Goal: Task Accomplishment & Management: Complete application form

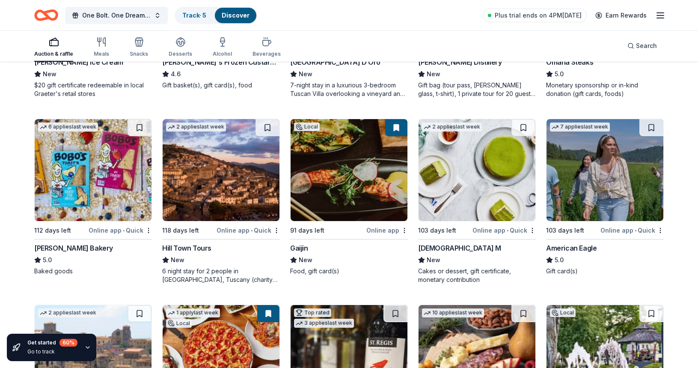
scroll to position [1169, 0]
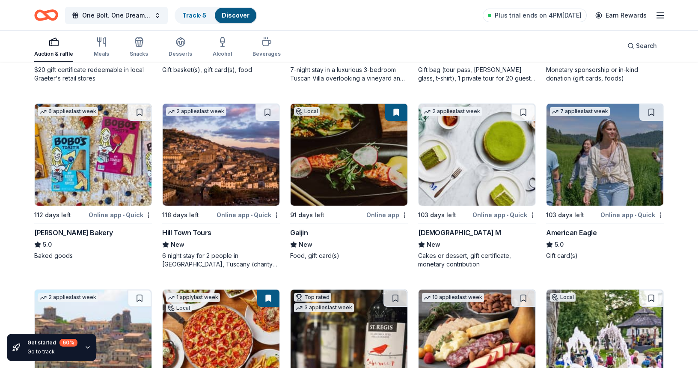
click at [600, 167] on img at bounding box center [605, 155] width 117 height 102
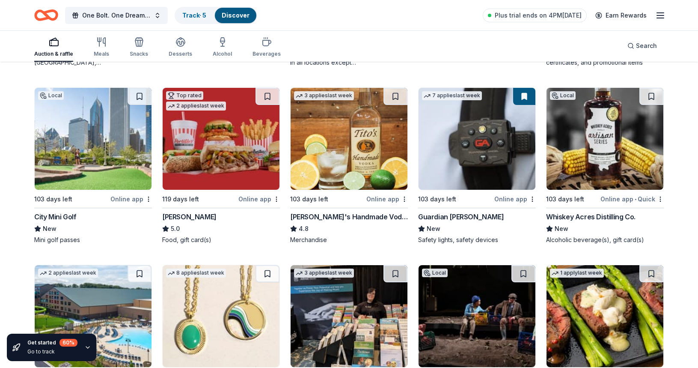
scroll to position [1573, 0]
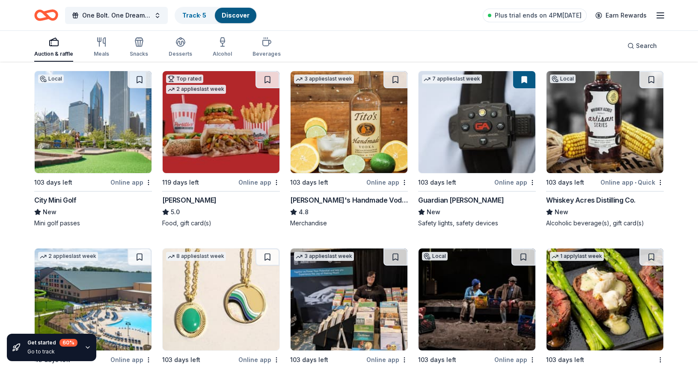
click at [77, 132] on img at bounding box center [93, 122] width 117 height 102
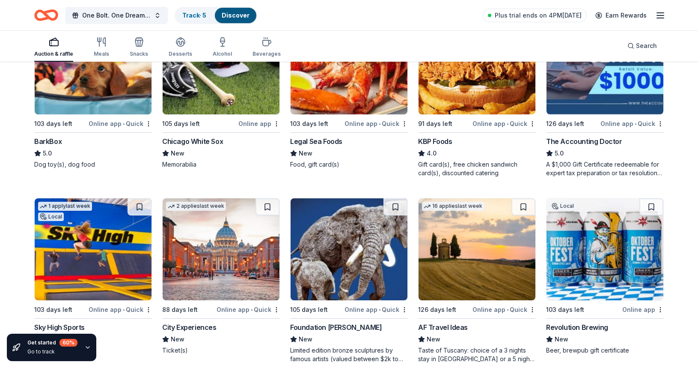
scroll to position [553, 0]
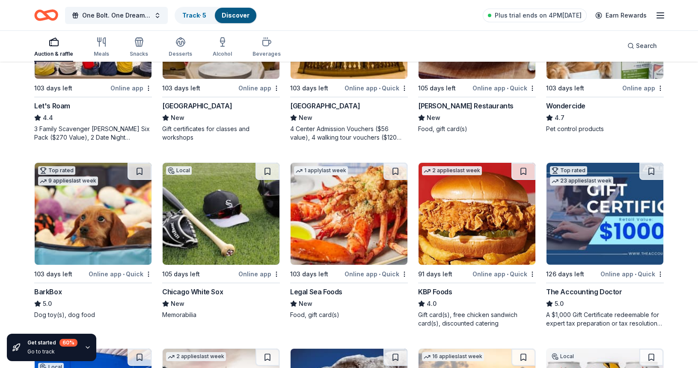
click at [96, 222] on img at bounding box center [93, 214] width 117 height 102
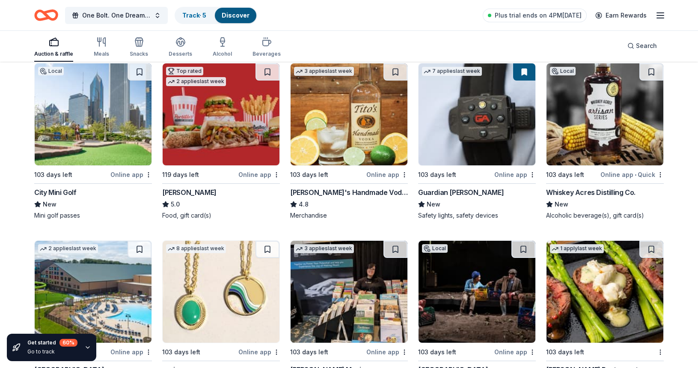
scroll to position [1571, 0]
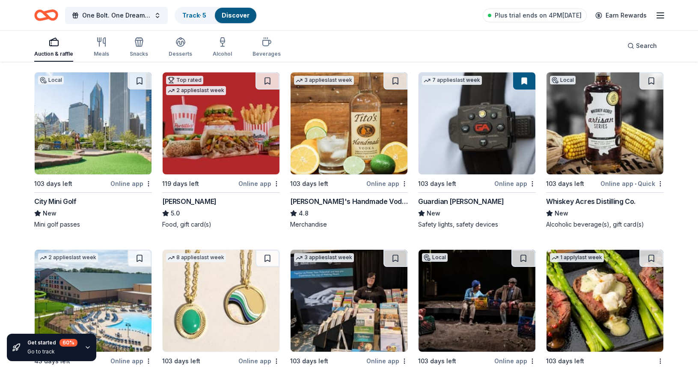
click at [351, 141] on img at bounding box center [349, 123] width 117 height 102
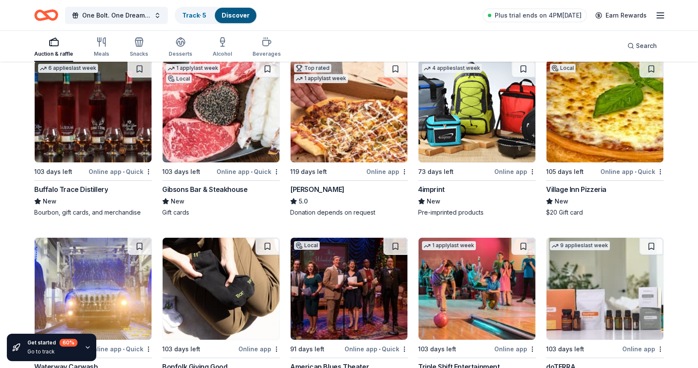
scroll to position [2164, 0]
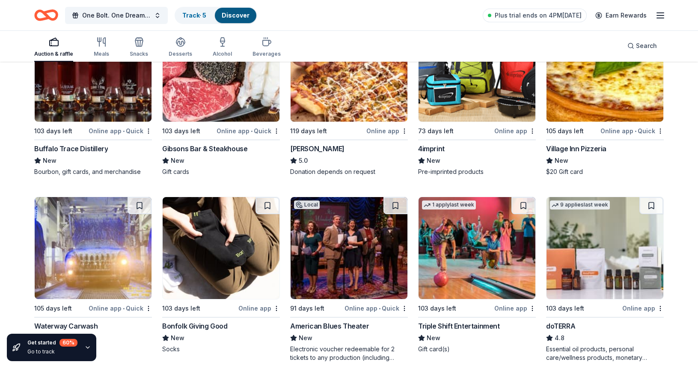
click at [119, 95] on img at bounding box center [93, 71] width 117 height 102
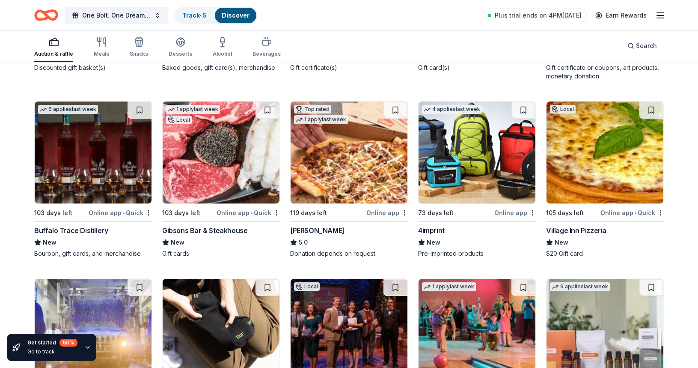
scroll to position [2074, 0]
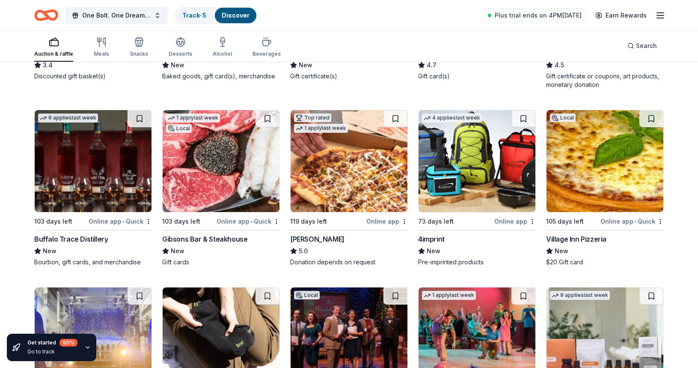
click at [353, 178] on img at bounding box center [349, 161] width 117 height 102
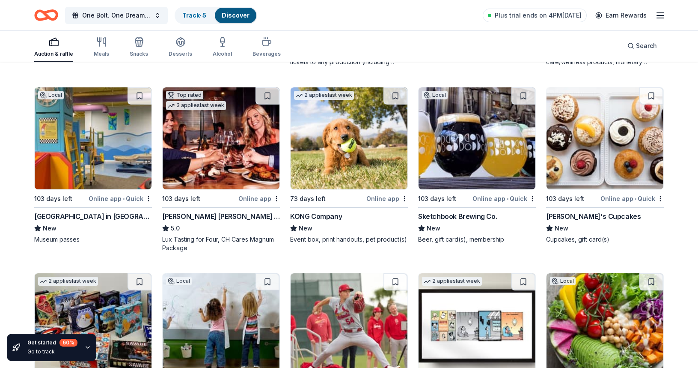
scroll to position [2467, 0]
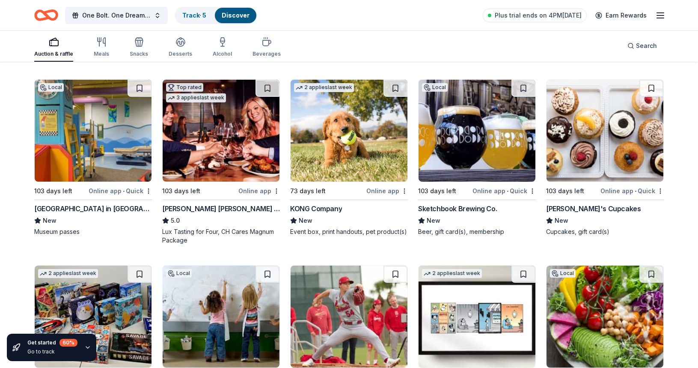
click at [463, 155] on img at bounding box center [477, 131] width 117 height 102
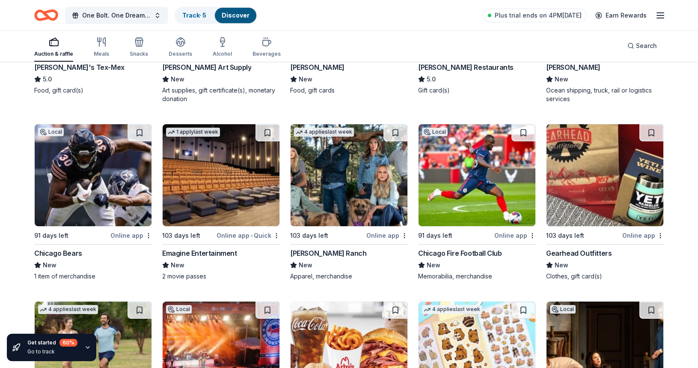
scroll to position [2978, 0]
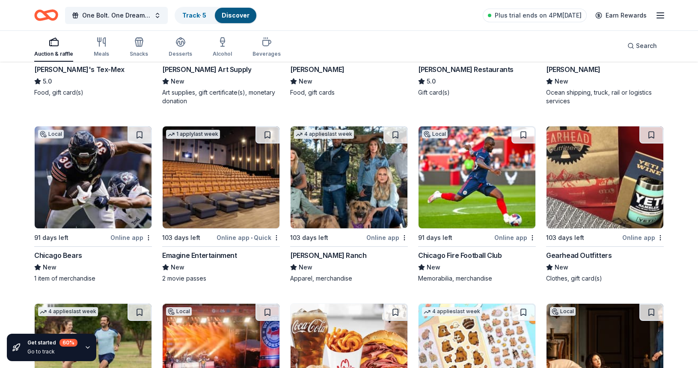
click at [100, 177] on img at bounding box center [93, 177] width 117 height 102
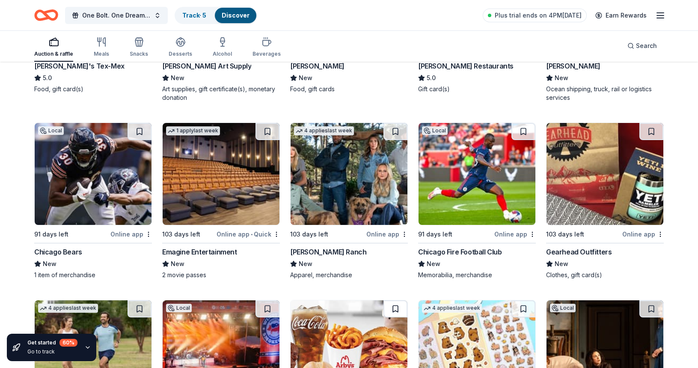
scroll to position [2992, 0]
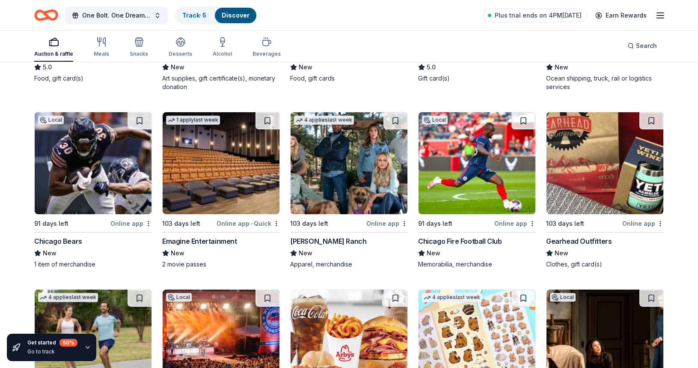
click at [464, 182] on img at bounding box center [477, 163] width 117 height 102
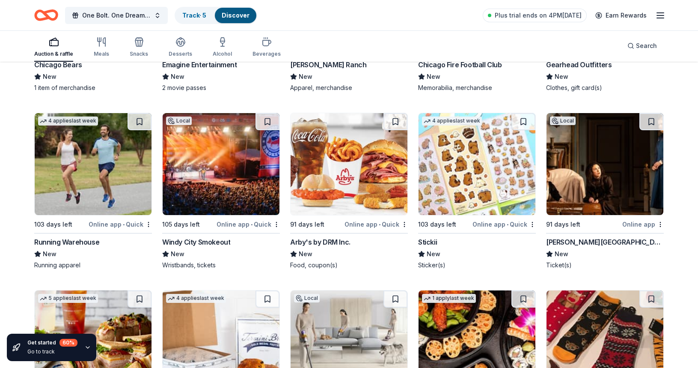
scroll to position [3181, 0]
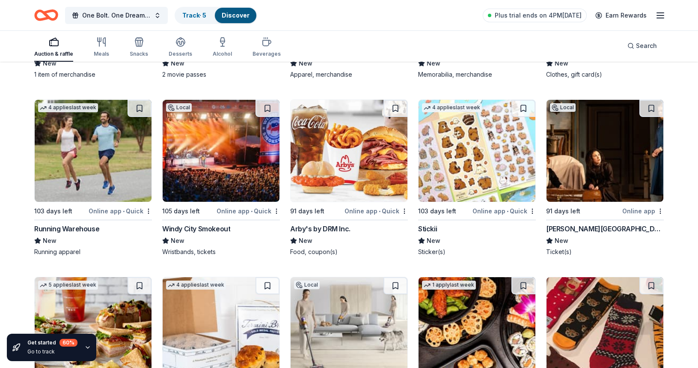
click at [233, 173] on img at bounding box center [221, 151] width 117 height 102
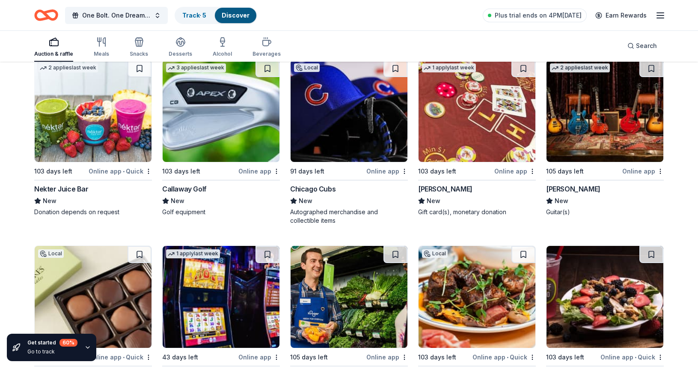
scroll to position [5585, 0]
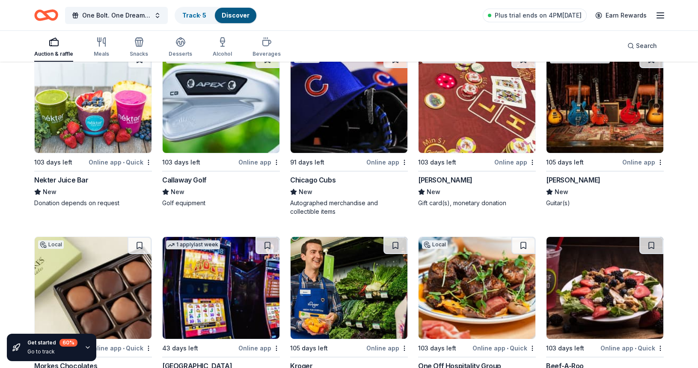
click at [214, 98] on img at bounding box center [221, 102] width 117 height 102
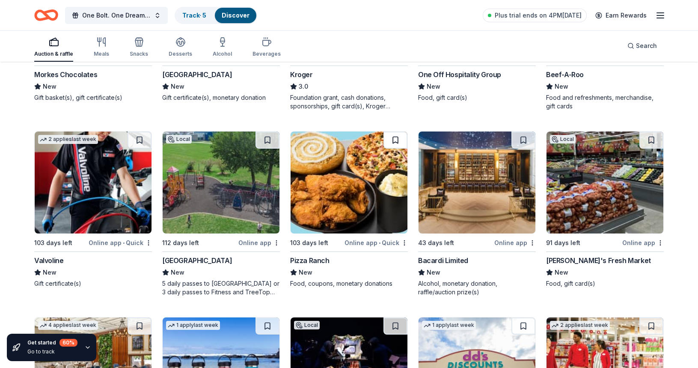
scroll to position [5878, 0]
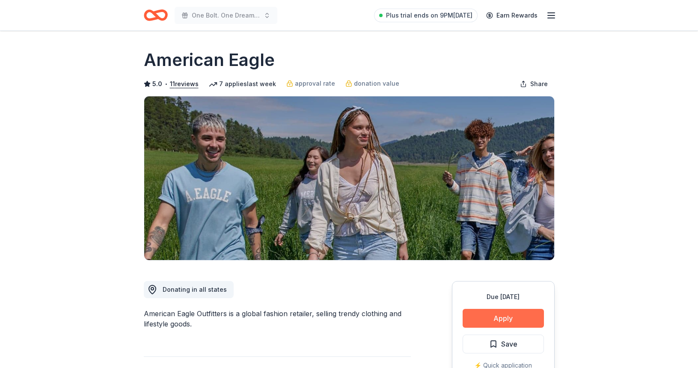
click at [499, 318] on button "Apply" at bounding box center [503, 318] width 81 height 19
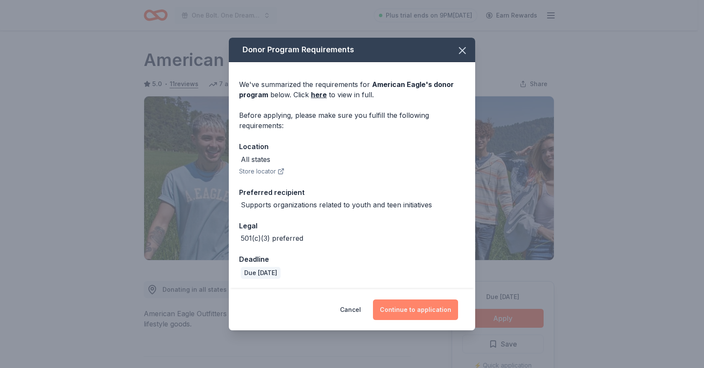
click at [404, 309] on button "Continue to application" at bounding box center [415, 309] width 85 height 21
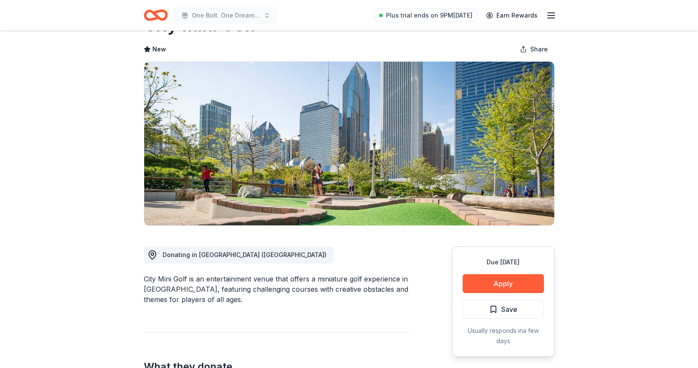
scroll to position [50, 0]
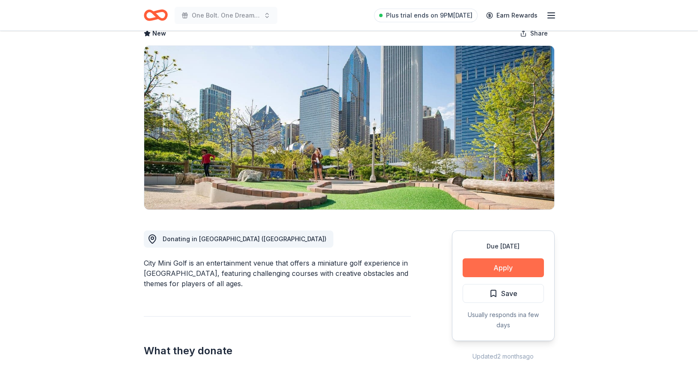
click at [505, 269] on button "Apply" at bounding box center [503, 267] width 81 height 19
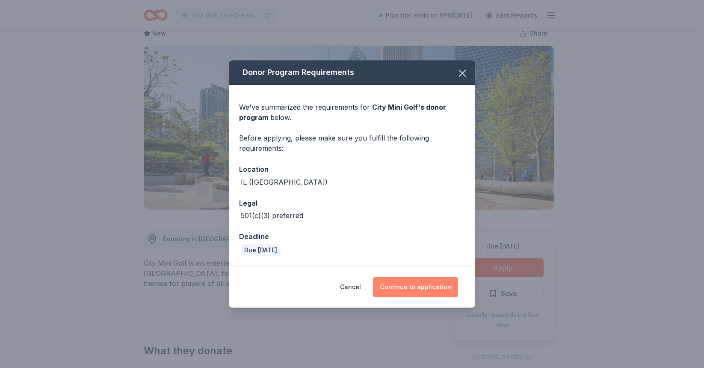
click at [436, 288] on button "Continue to application" at bounding box center [415, 286] width 85 height 21
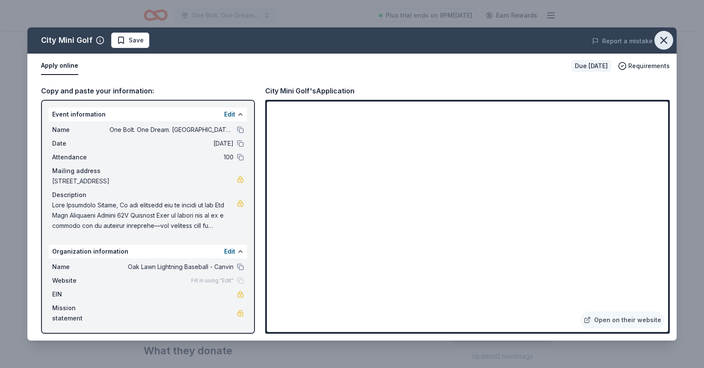
click at [664, 39] on icon "button" at bounding box center [664, 40] width 12 height 12
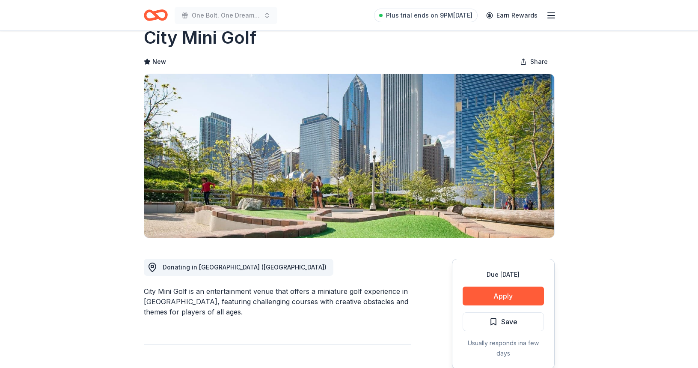
scroll to position [0, 0]
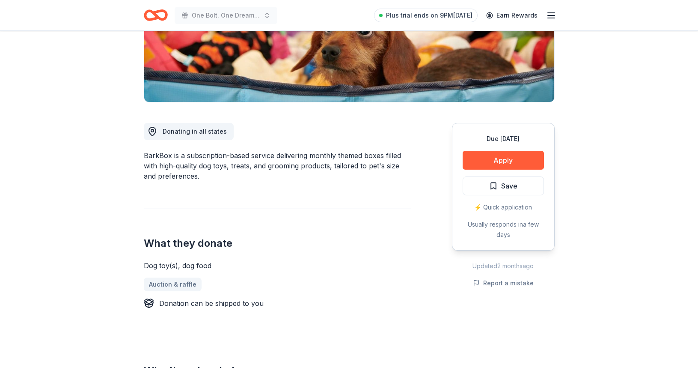
scroll to position [172, 0]
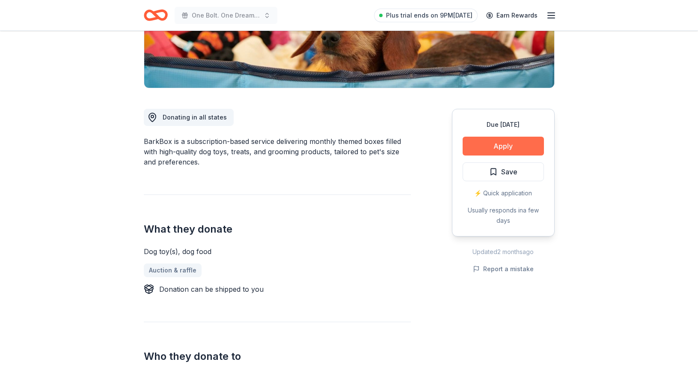
click at [505, 149] on button "Apply" at bounding box center [503, 146] width 81 height 19
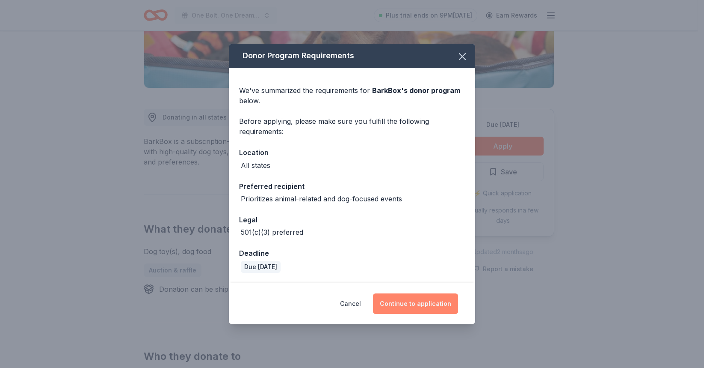
click at [410, 302] on button "Continue to application" at bounding box center [415, 303] width 85 height 21
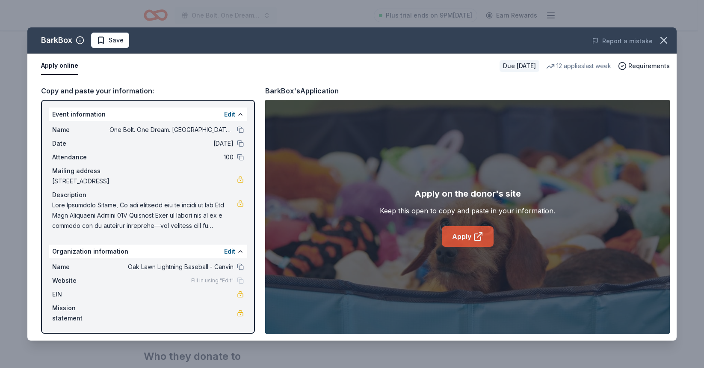
click at [466, 237] on link "Apply" at bounding box center [468, 236] width 52 height 21
click at [665, 41] on icon "button" at bounding box center [664, 40] width 12 height 12
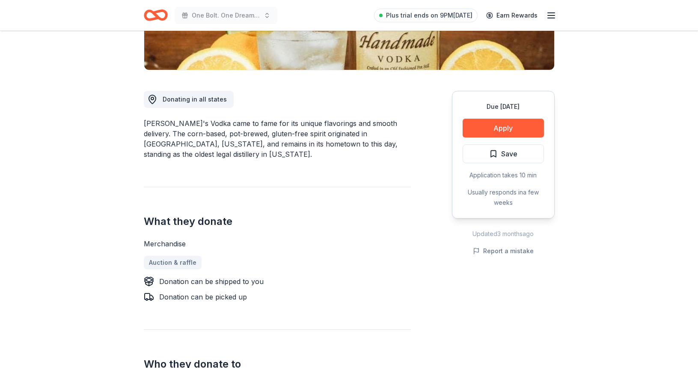
scroll to position [198, 0]
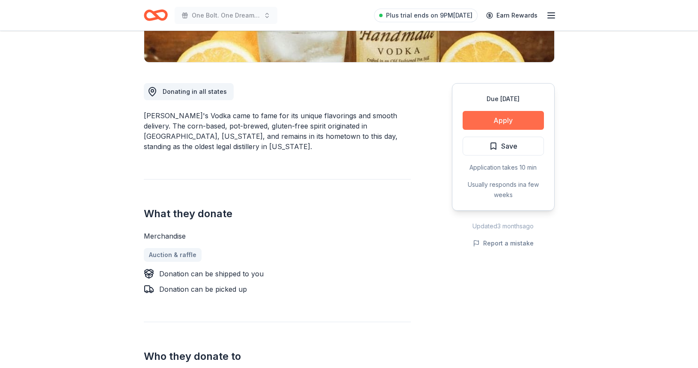
click at [501, 121] on button "Apply" at bounding box center [503, 120] width 81 height 19
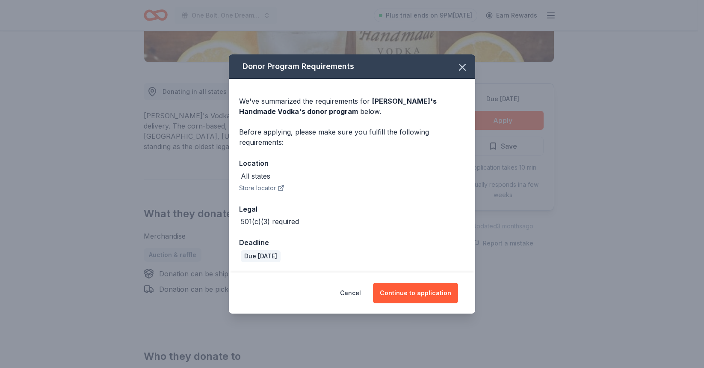
click at [280, 190] on icon "button" at bounding box center [281, 187] width 7 height 7
click at [418, 295] on button "Continue to application" at bounding box center [415, 292] width 85 height 21
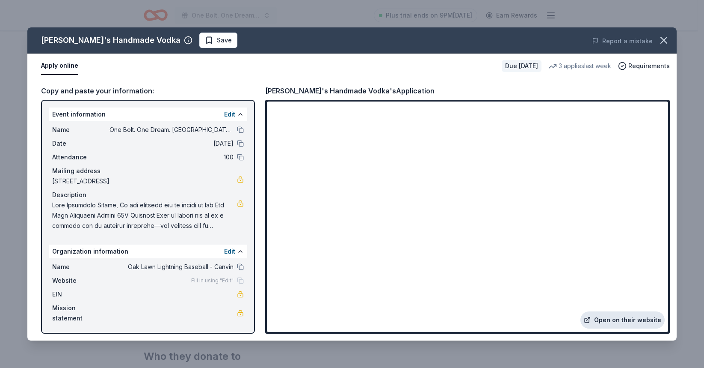
click at [603, 323] on link "Open on their website" at bounding box center [623, 319] width 84 height 17
click at [630, 324] on link "Open on their website" at bounding box center [623, 319] width 84 height 17
click at [664, 39] on icon "button" at bounding box center [664, 40] width 6 height 6
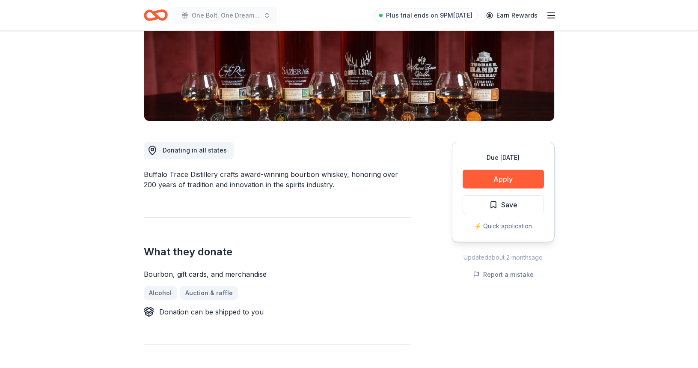
scroll to position [147, 0]
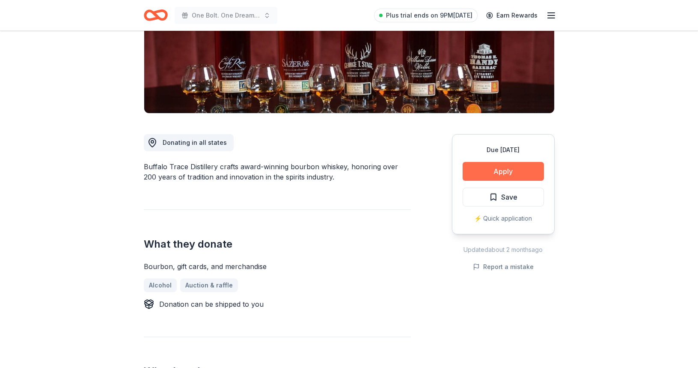
click at [520, 170] on button "Apply" at bounding box center [503, 171] width 81 height 19
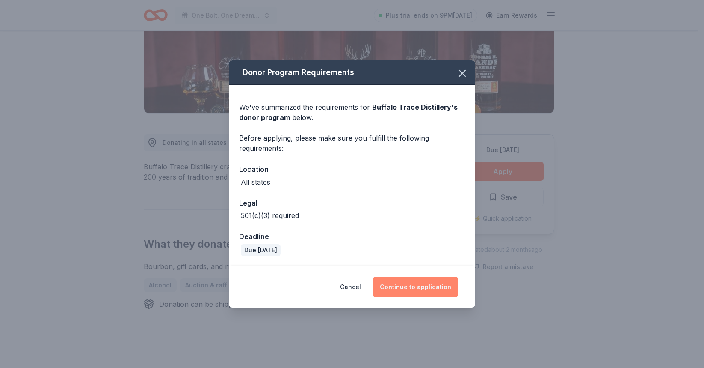
click at [432, 285] on button "Continue to application" at bounding box center [415, 286] width 85 height 21
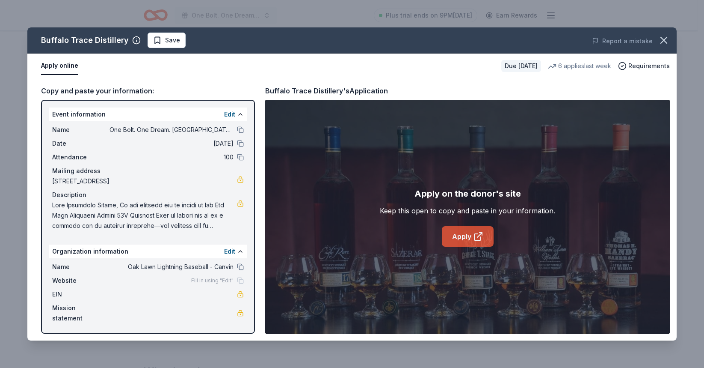
click at [465, 236] on link "Apply" at bounding box center [468, 236] width 52 height 21
click at [659, 39] on icon "button" at bounding box center [664, 40] width 12 height 12
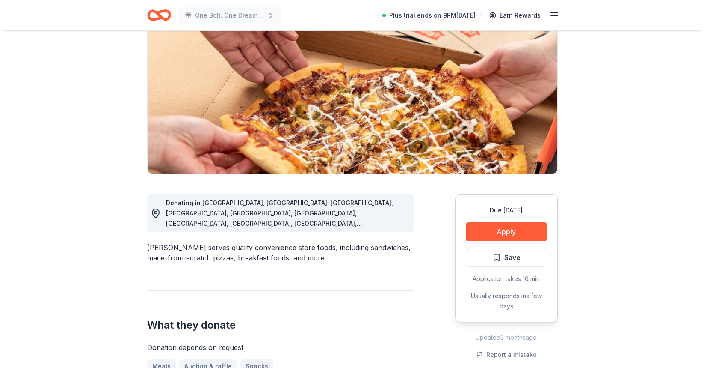
scroll to position [87, 0]
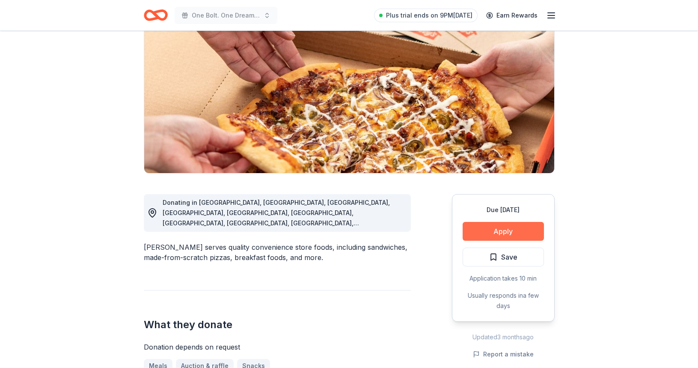
click at [504, 229] on button "Apply" at bounding box center [503, 231] width 81 height 19
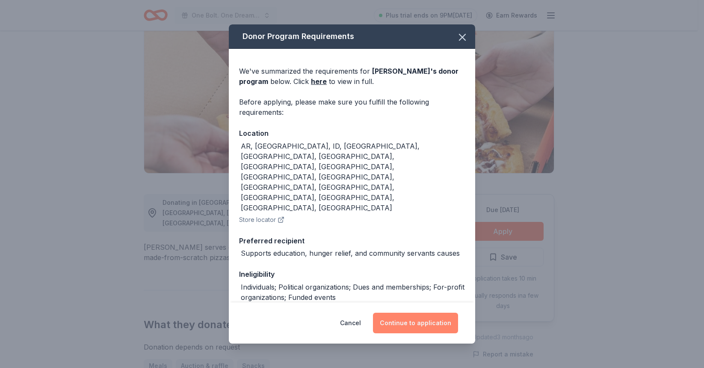
click at [412, 322] on button "Continue to application" at bounding box center [415, 322] width 85 height 21
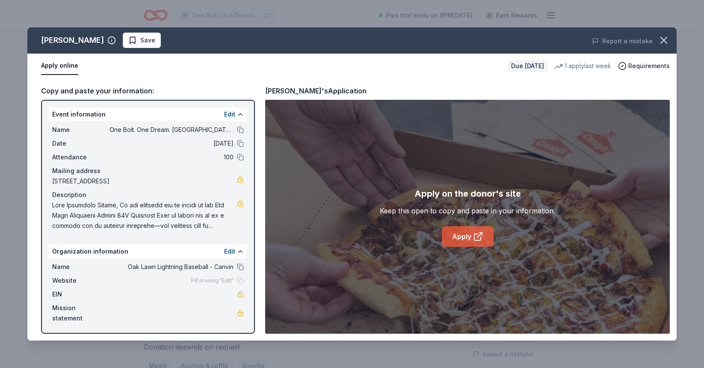
click at [463, 238] on link "Apply" at bounding box center [468, 236] width 52 height 21
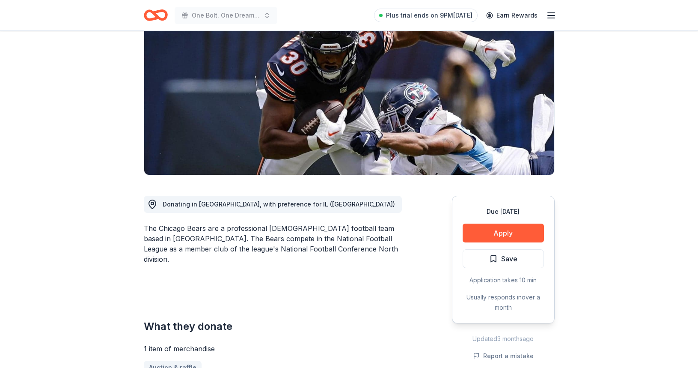
scroll to position [211, 0]
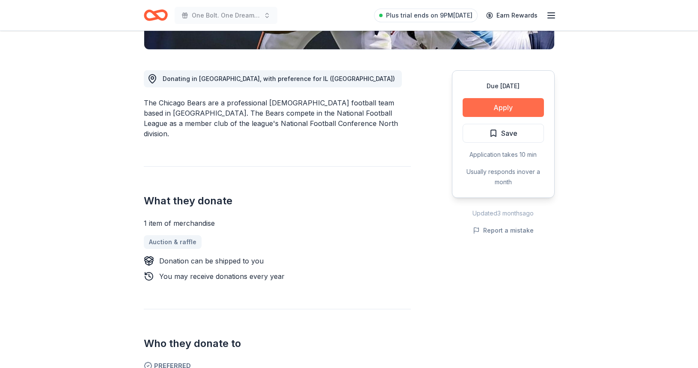
click at [499, 107] on button "Apply" at bounding box center [503, 107] width 81 height 19
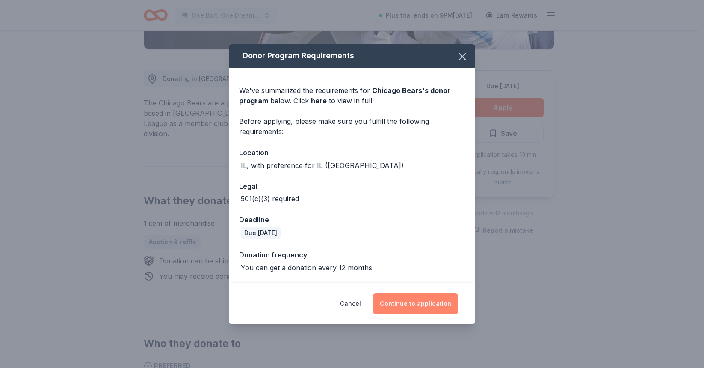
click at [416, 303] on button "Continue to application" at bounding box center [415, 303] width 85 height 21
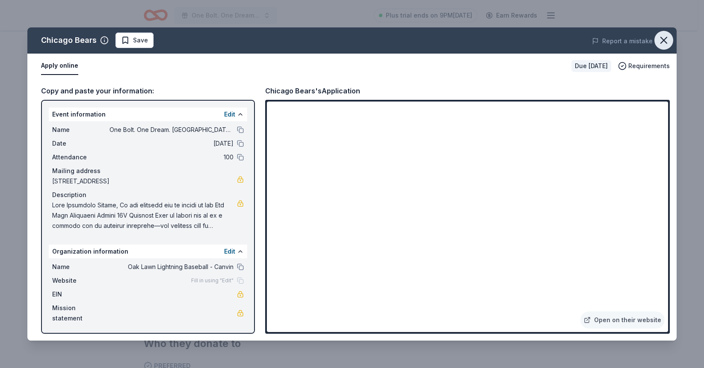
click at [663, 39] on icon "button" at bounding box center [664, 40] width 6 height 6
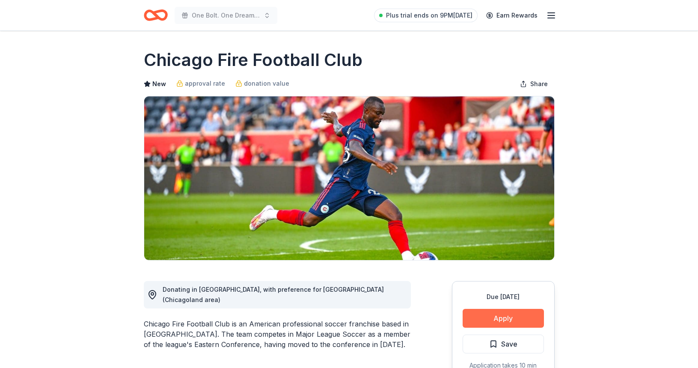
click at [497, 314] on button "Apply" at bounding box center [503, 318] width 81 height 19
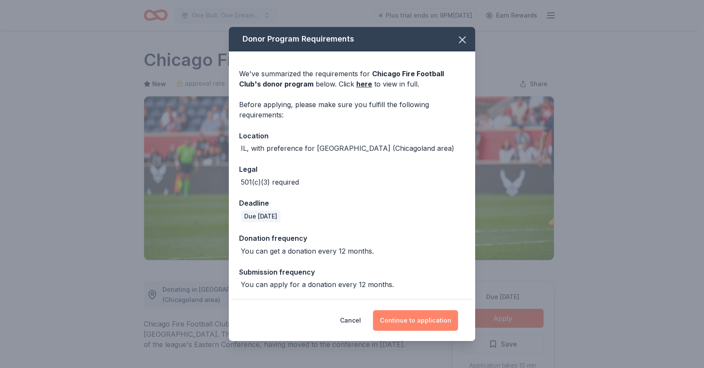
click at [412, 321] on button "Continue to application" at bounding box center [415, 320] width 85 height 21
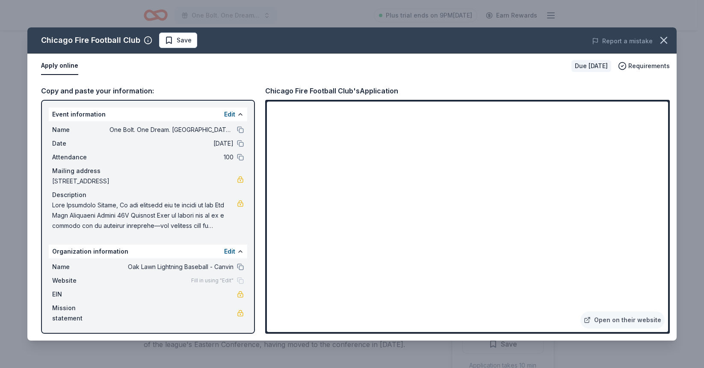
click at [181, 212] on span at bounding box center [144, 215] width 185 height 31
click at [663, 42] on icon "button" at bounding box center [664, 40] width 6 height 6
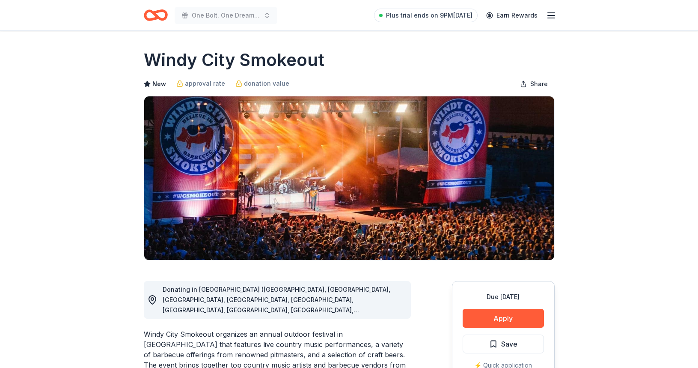
scroll to position [169, 0]
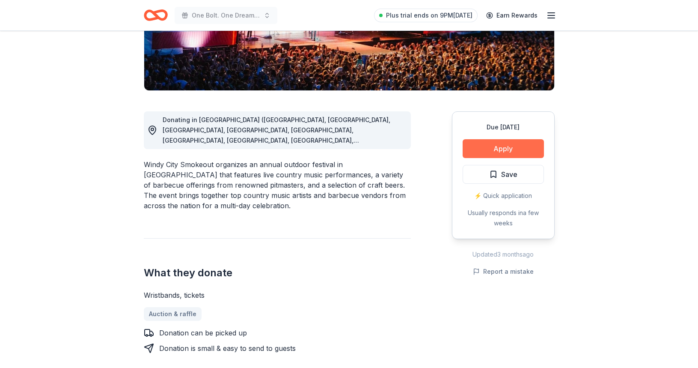
click at [508, 146] on button "Apply" at bounding box center [503, 148] width 81 height 19
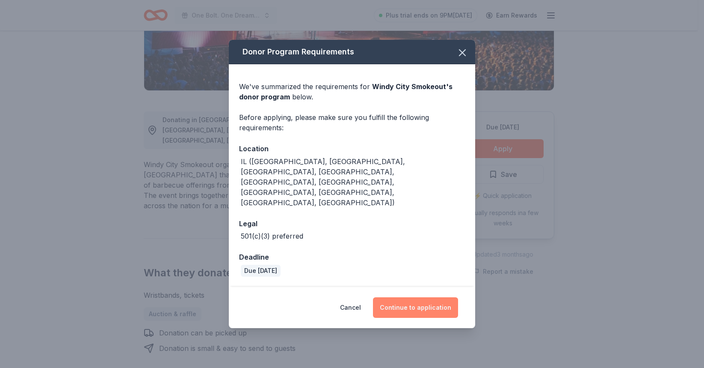
click at [409, 297] on button "Continue to application" at bounding box center [415, 307] width 85 height 21
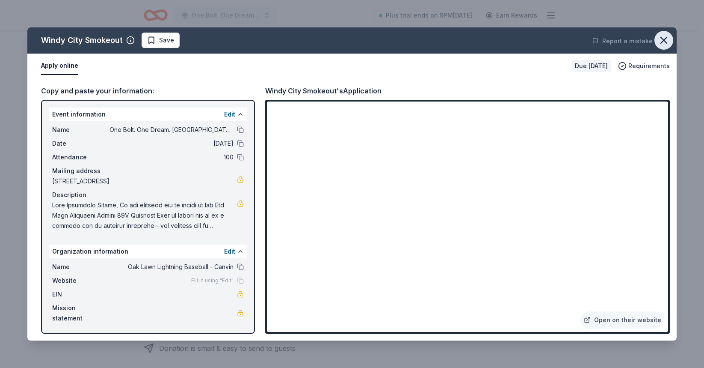
click at [664, 39] on icon "button" at bounding box center [664, 40] width 12 height 12
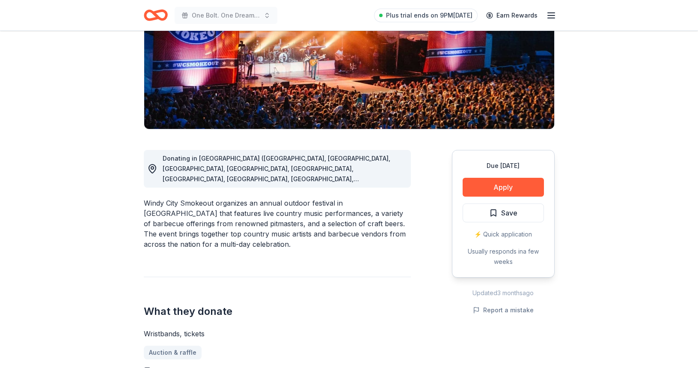
scroll to position [0, 0]
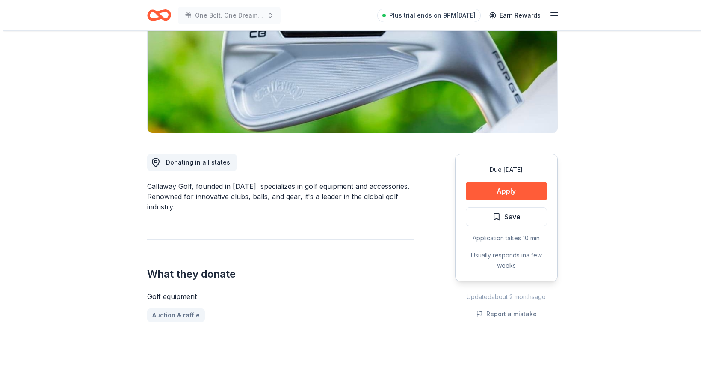
scroll to position [152, 0]
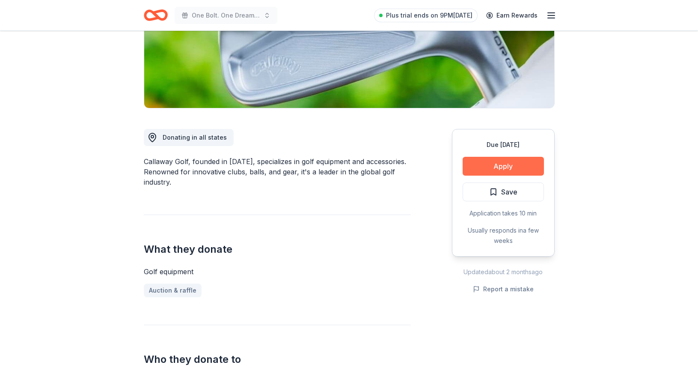
click at [507, 167] on button "Apply" at bounding box center [503, 166] width 81 height 19
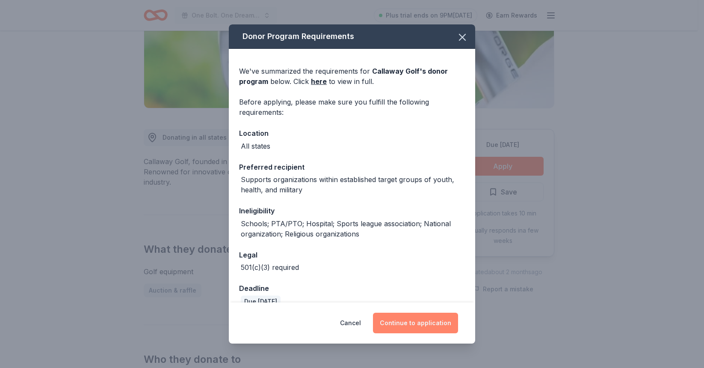
click at [416, 325] on button "Continue to application" at bounding box center [415, 322] width 85 height 21
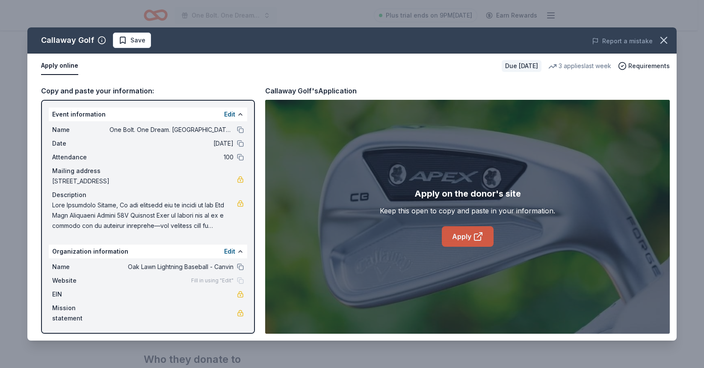
click at [460, 242] on link "Apply" at bounding box center [468, 236] width 52 height 21
